Goal: Navigation & Orientation: Find specific page/section

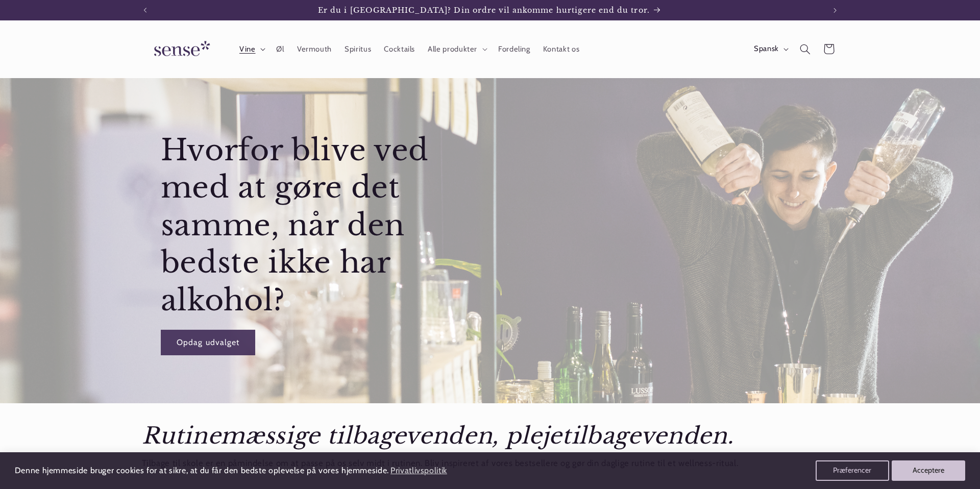
click at [261, 48] on icon at bounding box center [262, 49] width 5 height 3
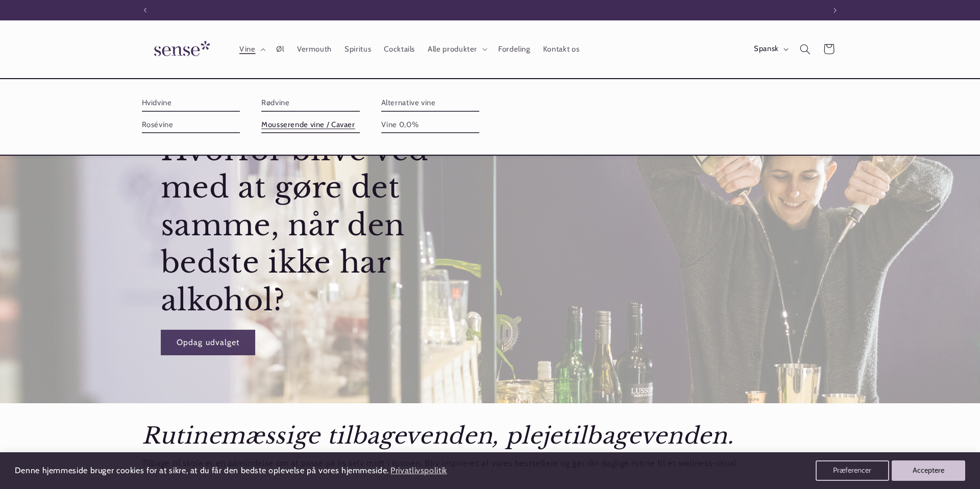
scroll to position [0, 680]
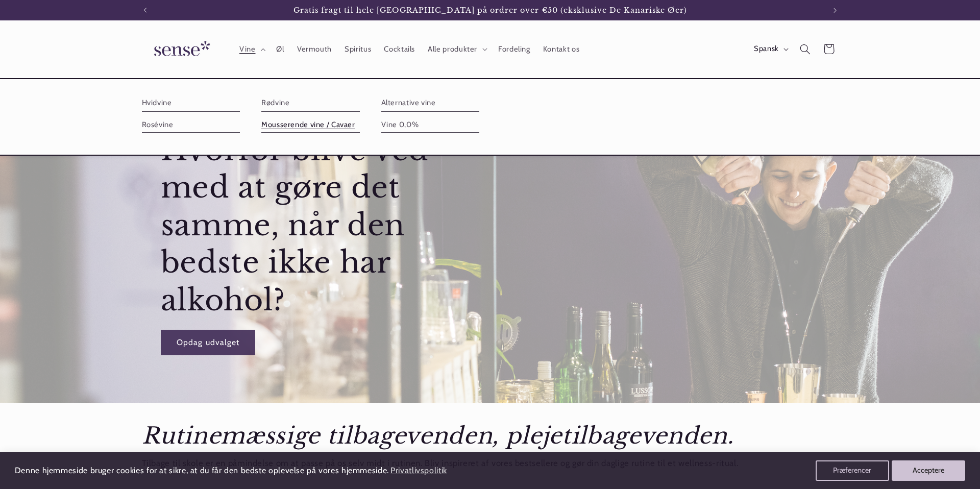
click at [303, 127] on font "Mousserende vine / Cavaer" at bounding box center [308, 124] width 94 height 9
